Goal: Navigation & Orientation: Go to known website

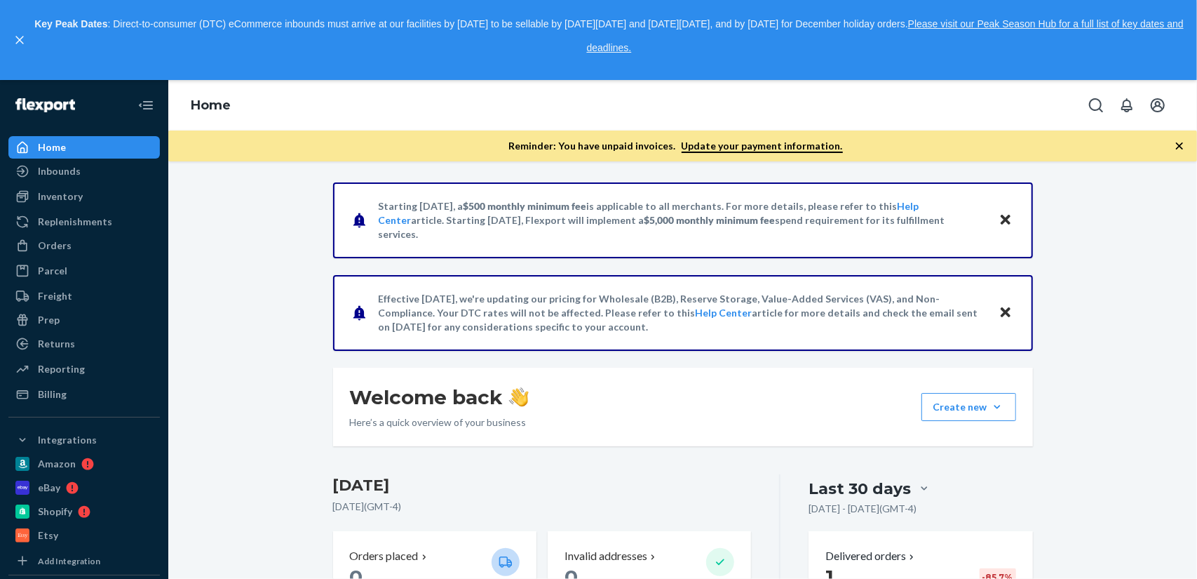
scroll to position [281, 0]
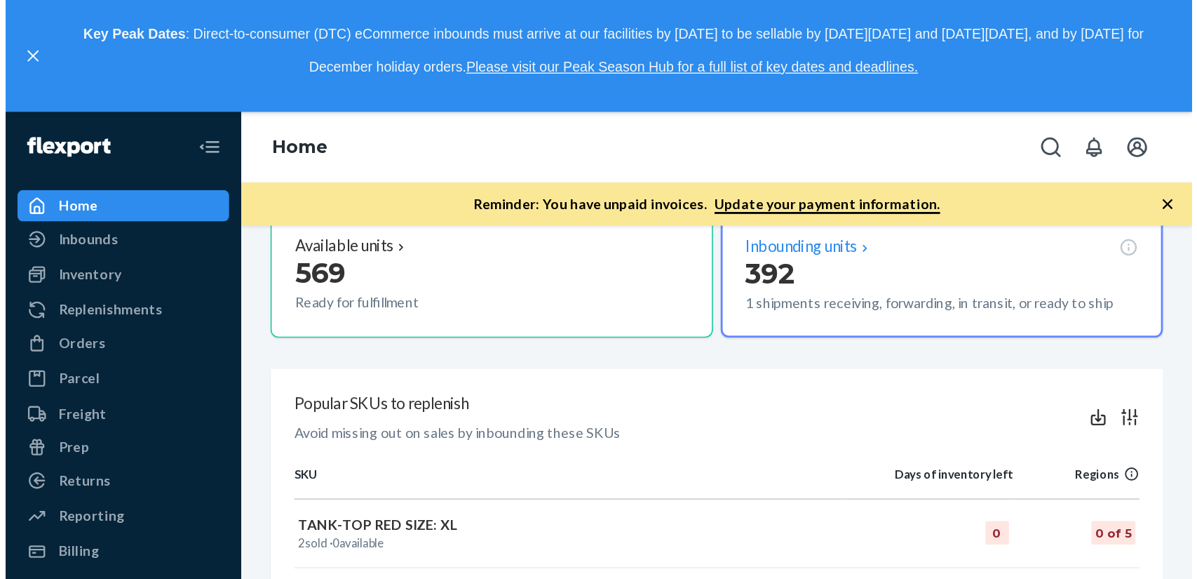
scroll to position [491, 0]
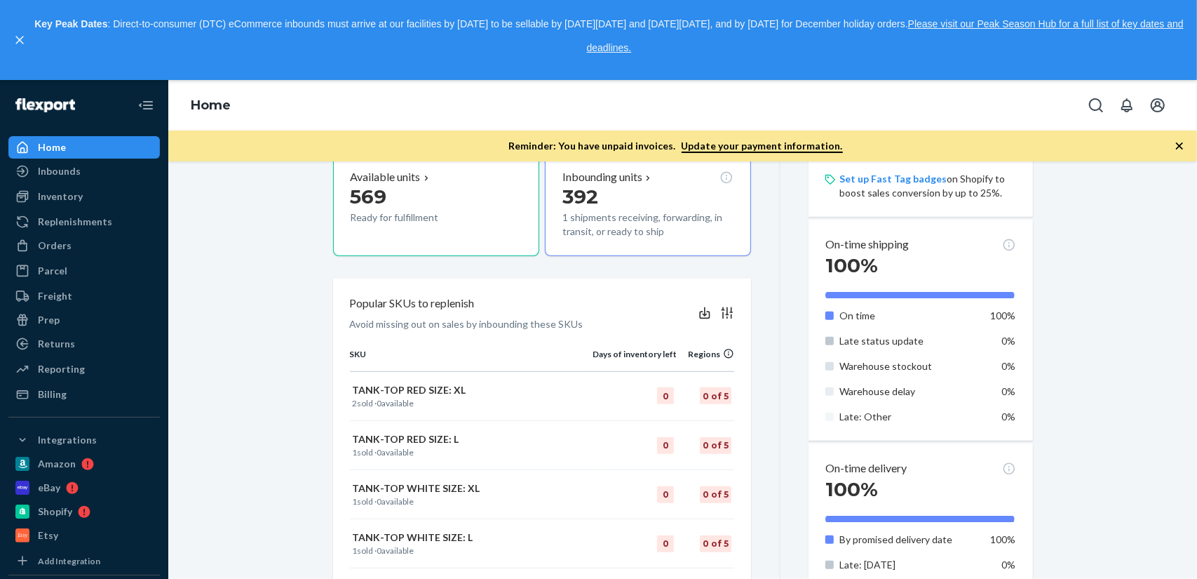
scroll to position [420, 0]
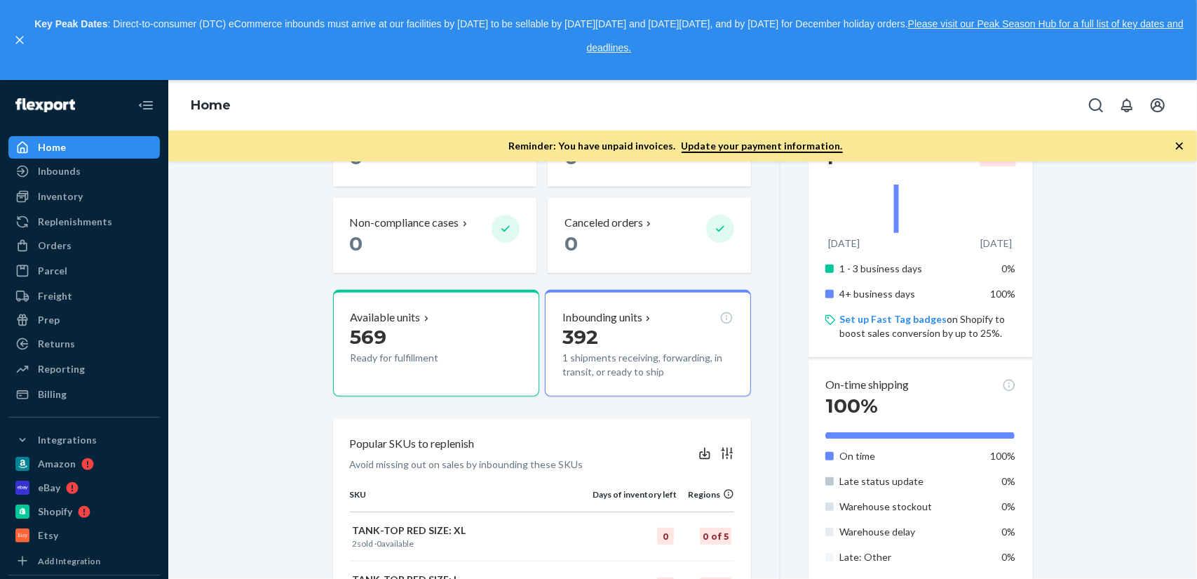
click at [240, 232] on div "Starting July 1, 2025, a $500 monthly minimum fee is applicable to all merchant…" at bounding box center [683, 337] width 1008 height 1149
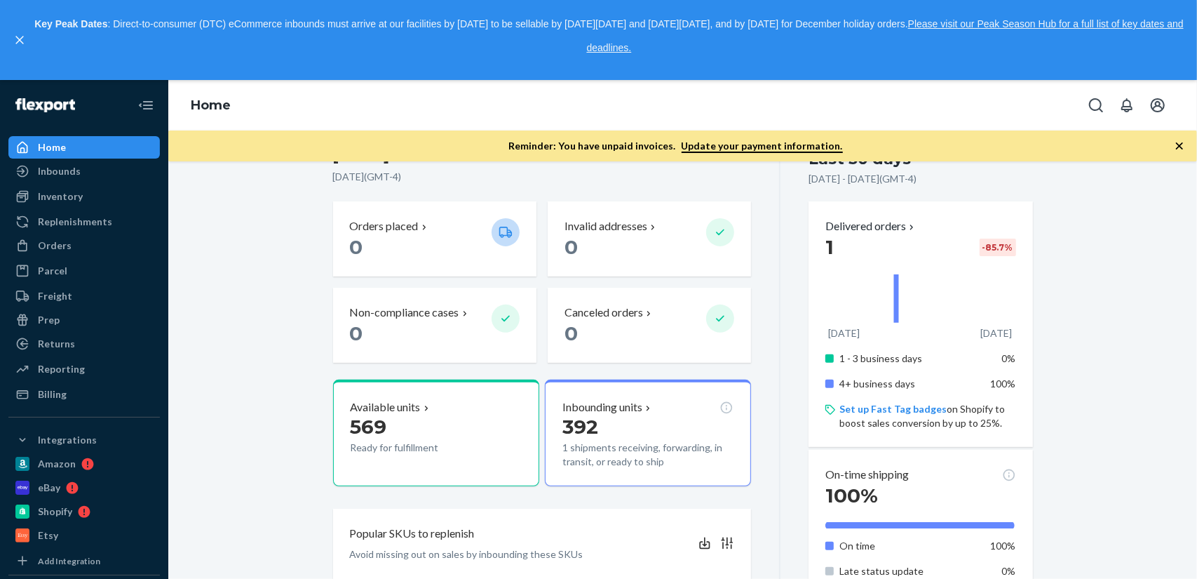
scroll to position [351, 0]
